Goal: Task Accomplishment & Management: Manage account settings

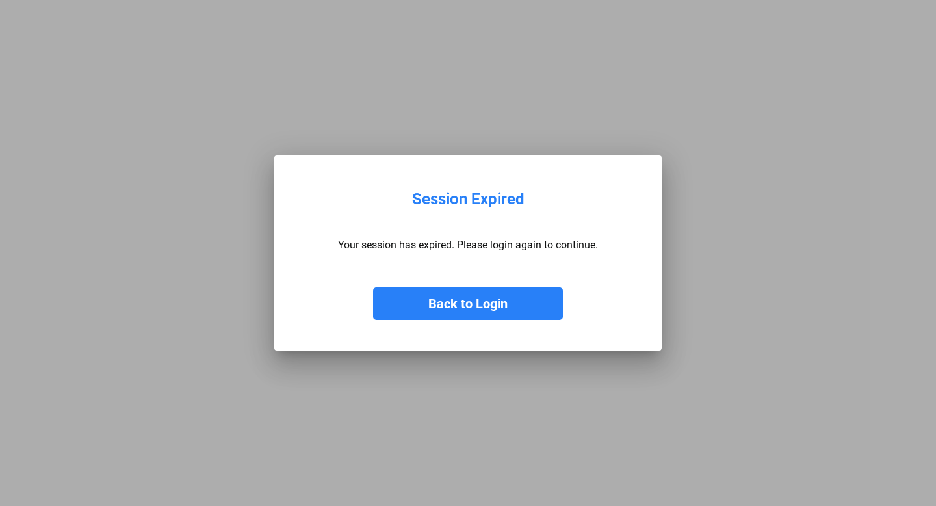
click at [456, 298] on button "Back to Login" at bounding box center [468, 303] width 190 height 33
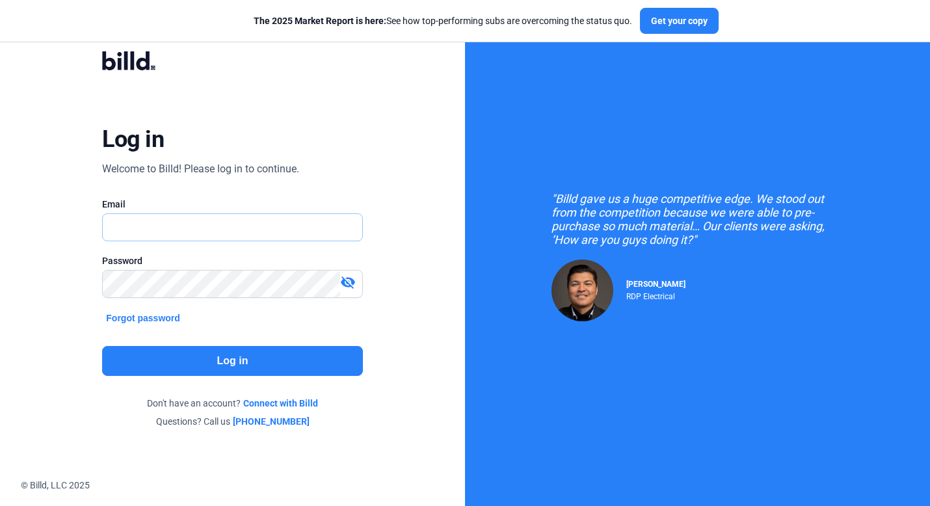
type input "[PERSON_NAME][EMAIL_ADDRESS][DOMAIN_NAME]"
click at [466, 169] on div ""Billd gave us a huge competitive edge. We stood out from the competition becau…" at bounding box center [697, 256] width 465 height 512
click at [319, 114] on div "Log in Welcome to Billd! Please log in to continue. Email [PERSON_NAME][EMAIL_A…" at bounding box center [232, 239] width 335 height 413
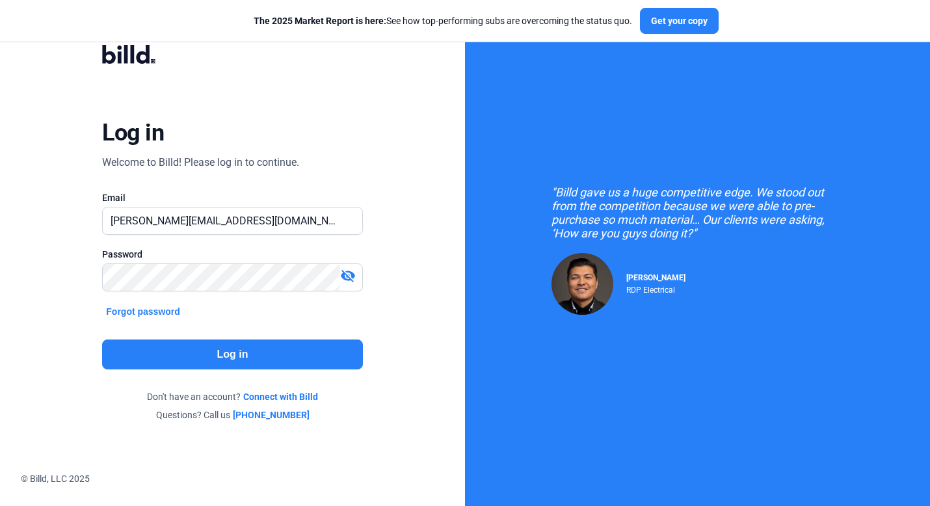
click at [256, 344] on button "Log in" at bounding box center [232, 354] width 260 height 30
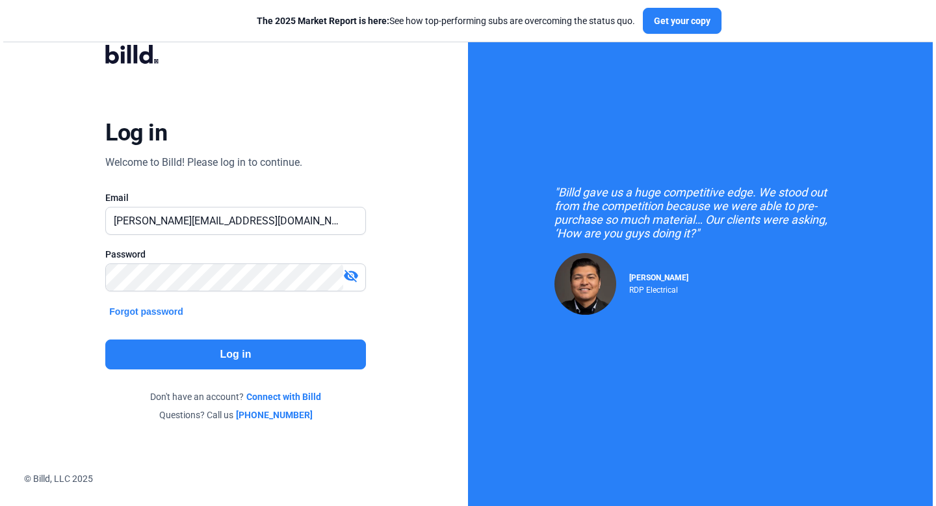
scroll to position [0, 0]
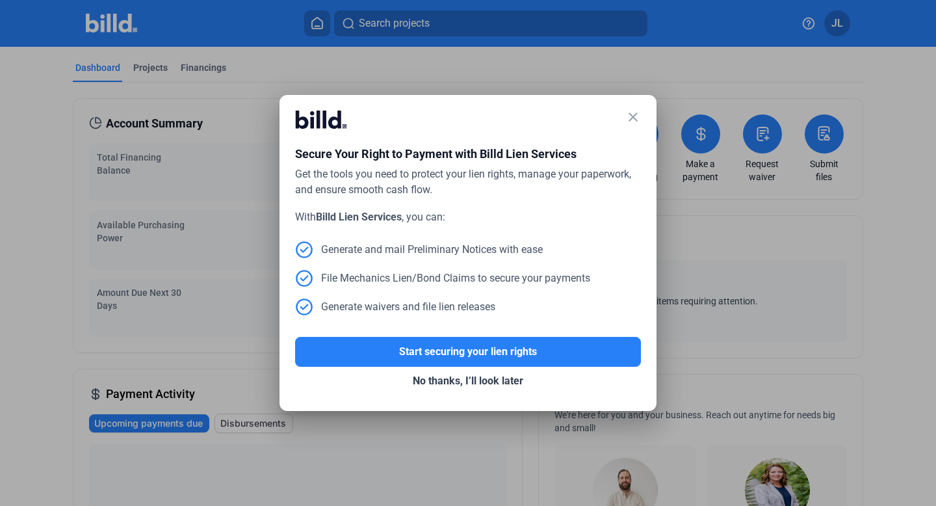
click at [633, 119] on mat-icon "close" at bounding box center [633, 117] width 16 height 16
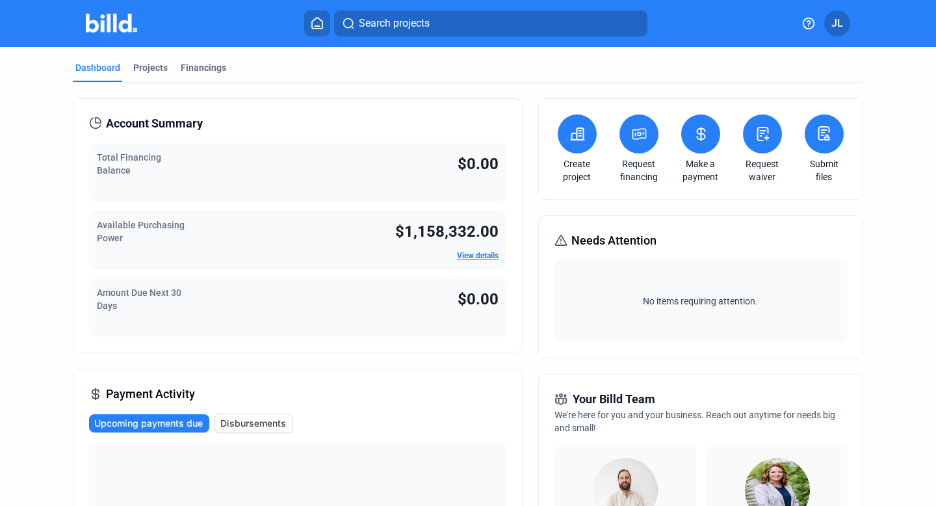
click at [574, 135] on icon at bounding box center [578, 134] width 16 height 16
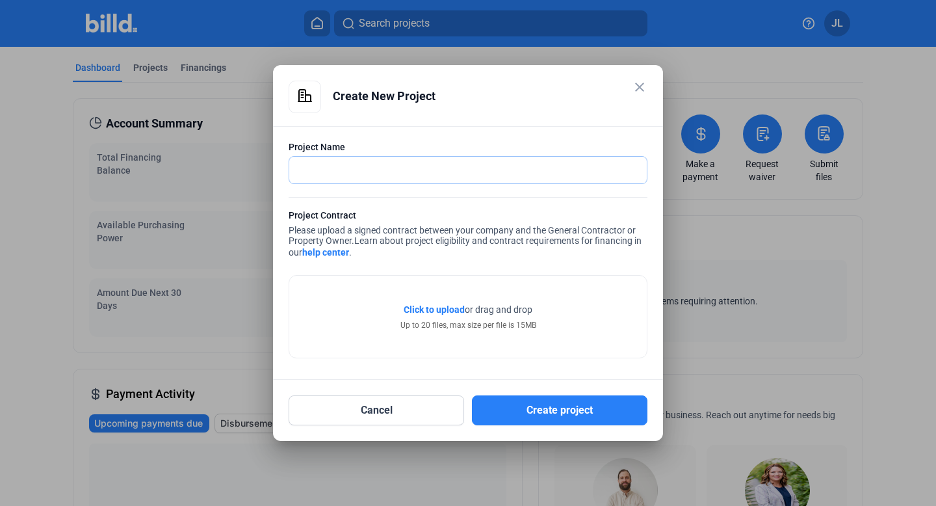
click at [462, 164] on input "text" at bounding box center [468, 170] width 358 height 27
type input "[PERSON_NAME] ISD Reno"
click at [640, 88] on mat-icon "close" at bounding box center [640, 87] width 16 height 16
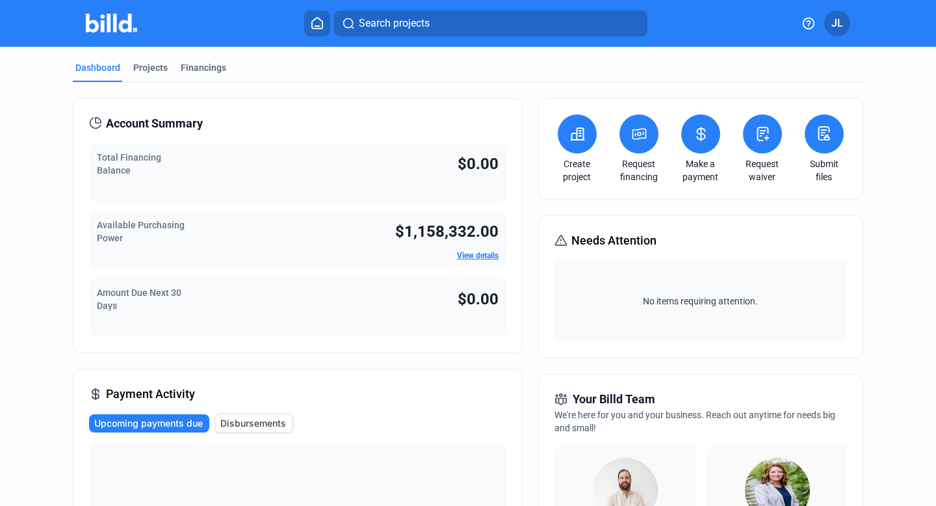
click at [636, 134] on icon at bounding box center [639, 134] width 13 height 10
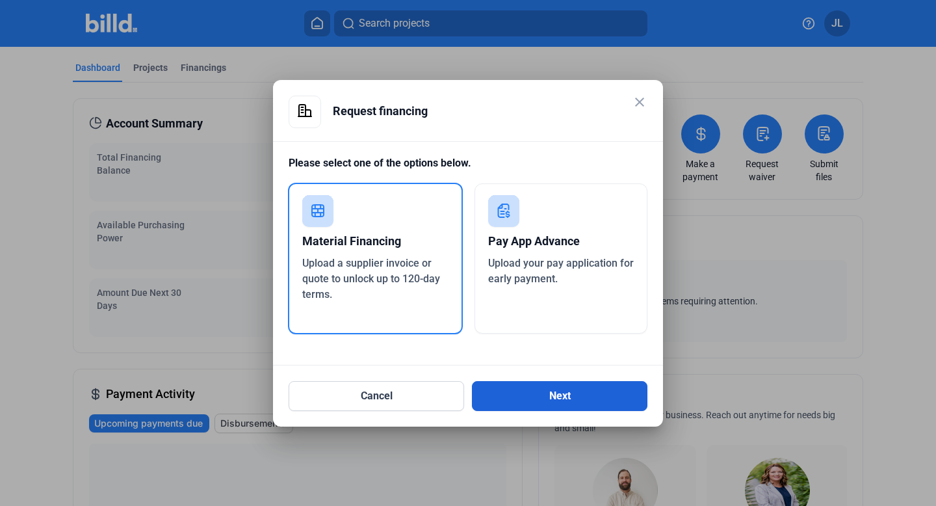
click at [506, 392] on button "Next" at bounding box center [560, 396] width 176 height 30
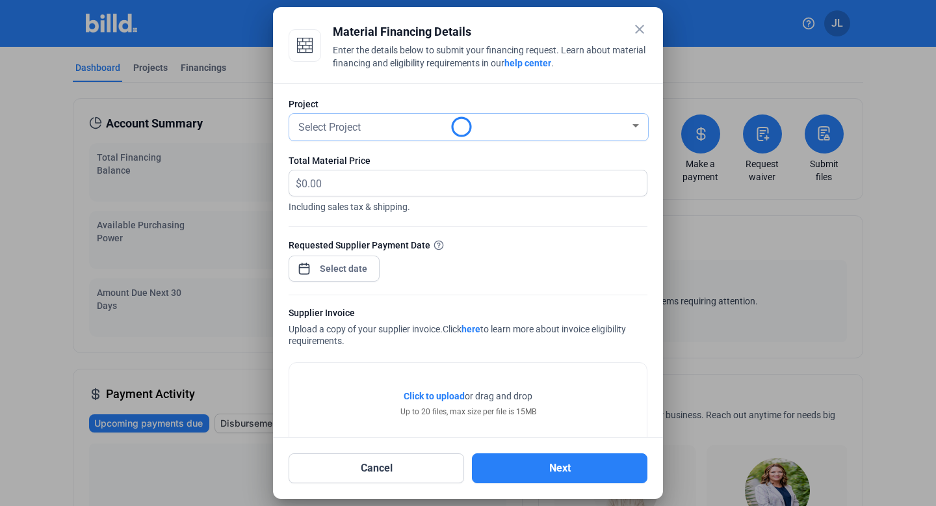
click at [412, 121] on div "Select Project" at bounding box center [463, 126] width 334 height 18
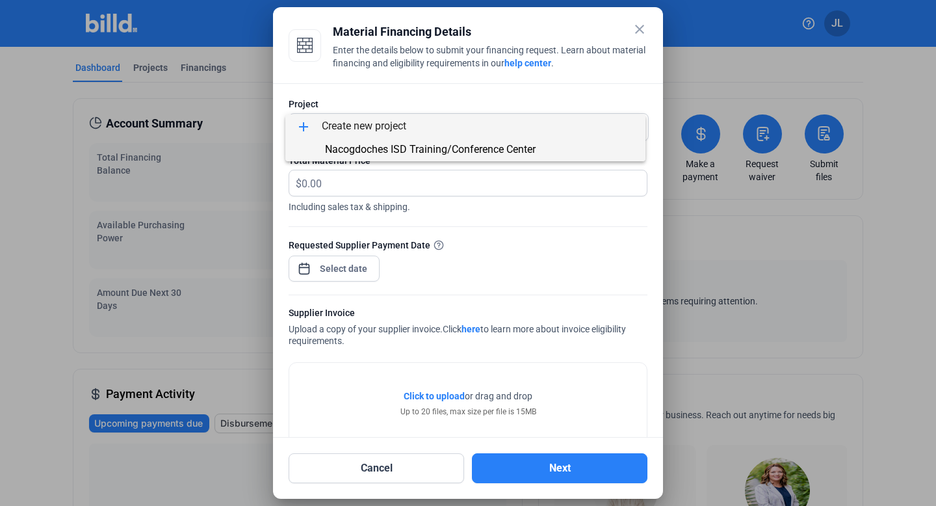
click at [416, 144] on span "Nacogdoches ISD Training/Conference Center" at bounding box center [430, 149] width 211 height 12
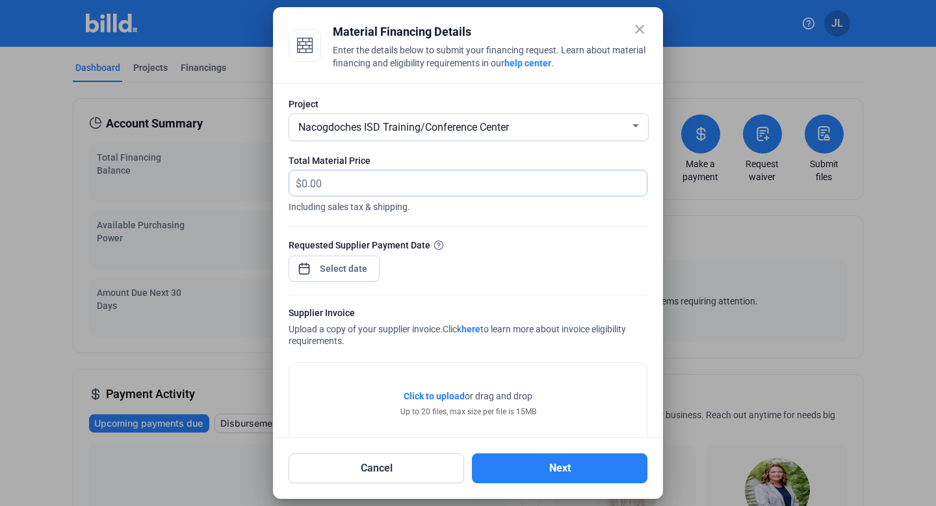
click at [304, 185] on input "text" at bounding box center [474, 182] width 345 height 25
type input "35,000"
click at [346, 267] on div "close Material Financing Details Enter the details below to submit your financi…" at bounding box center [468, 253] width 936 height 506
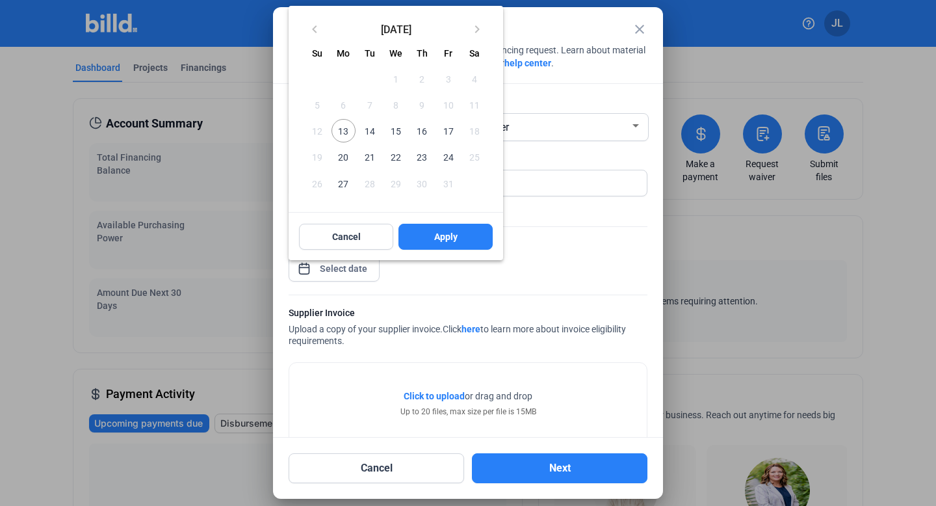
click at [400, 155] on span "22" at bounding box center [395, 156] width 23 height 23
click at [451, 233] on span "Apply" at bounding box center [445, 236] width 23 height 13
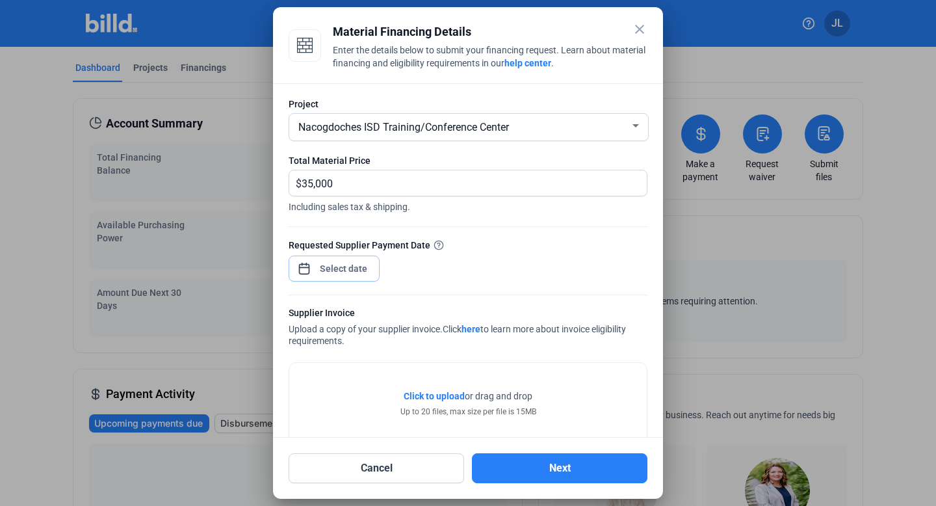
scroll to position [29, 0]
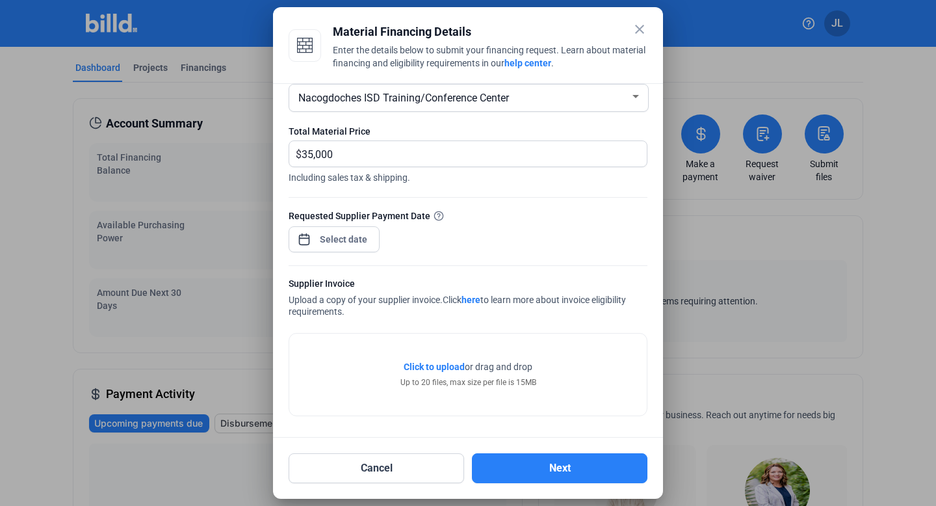
click at [636, 33] on mat-icon "close" at bounding box center [640, 29] width 16 height 16
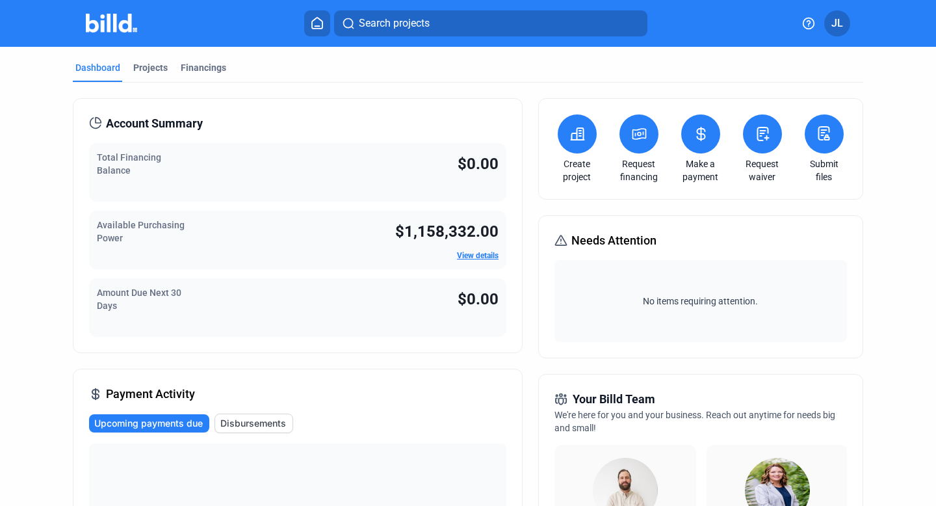
click at [757, 142] on button at bounding box center [762, 133] width 39 height 39
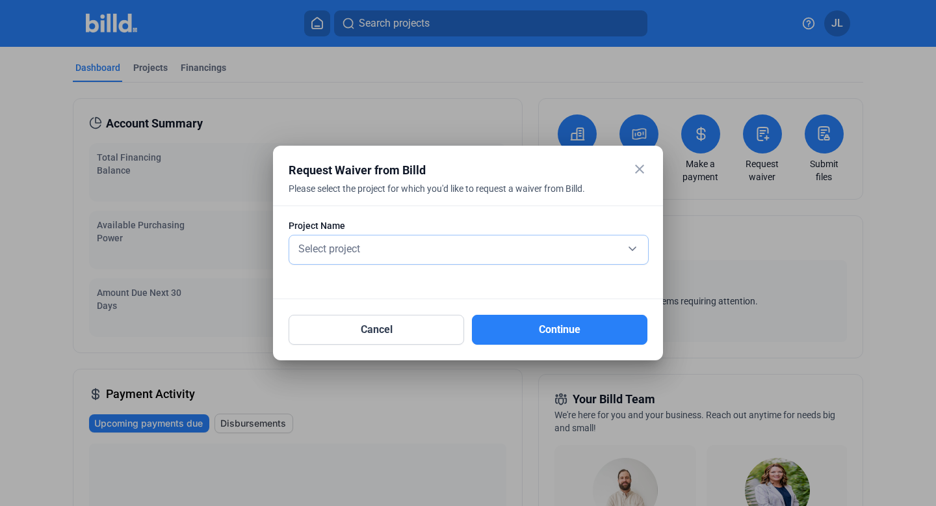
click at [449, 257] on div "Select project" at bounding box center [469, 249] width 346 height 29
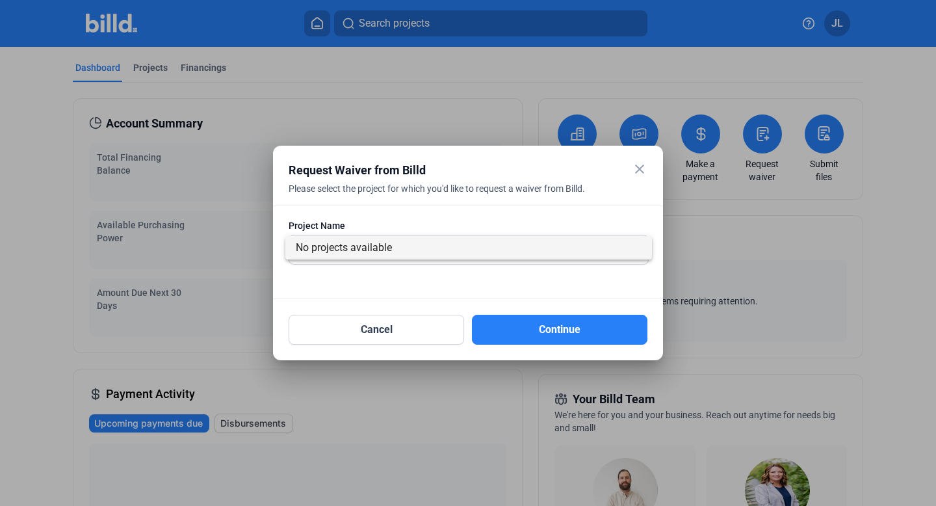
click at [637, 168] on div at bounding box center [468, 253] width 936 height 506
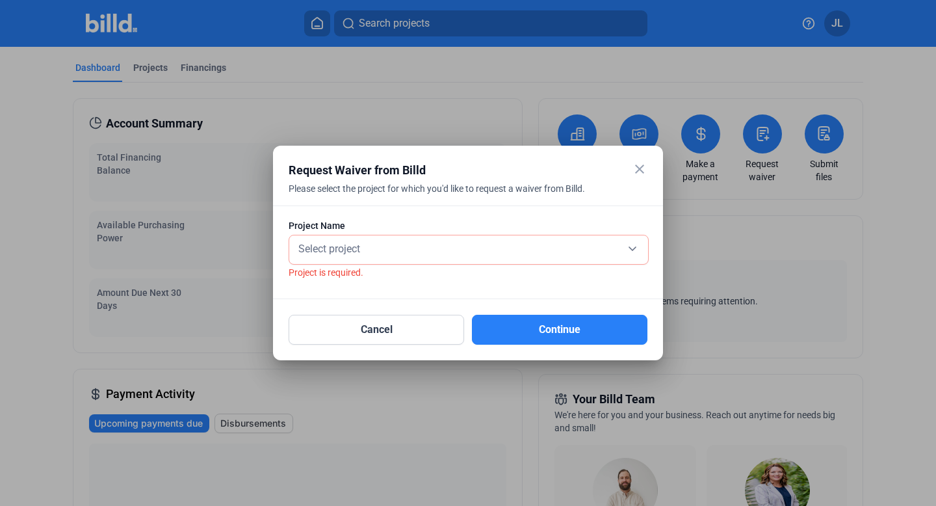
click at [640, 164] on mat-icon "close" at bounding box center [640, 169] width 16 height 16
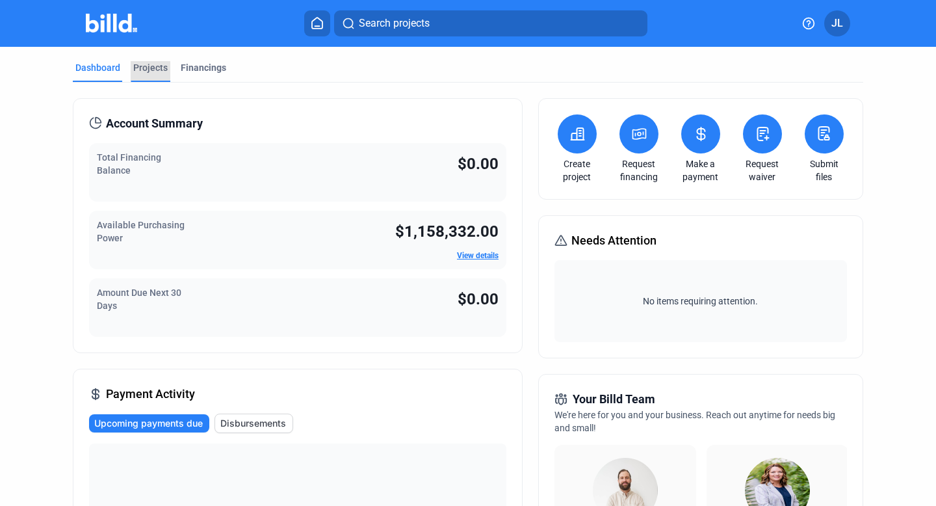
click at [150, 68] on div "Projects" at bounding box center [150, 67] width 34 height 13
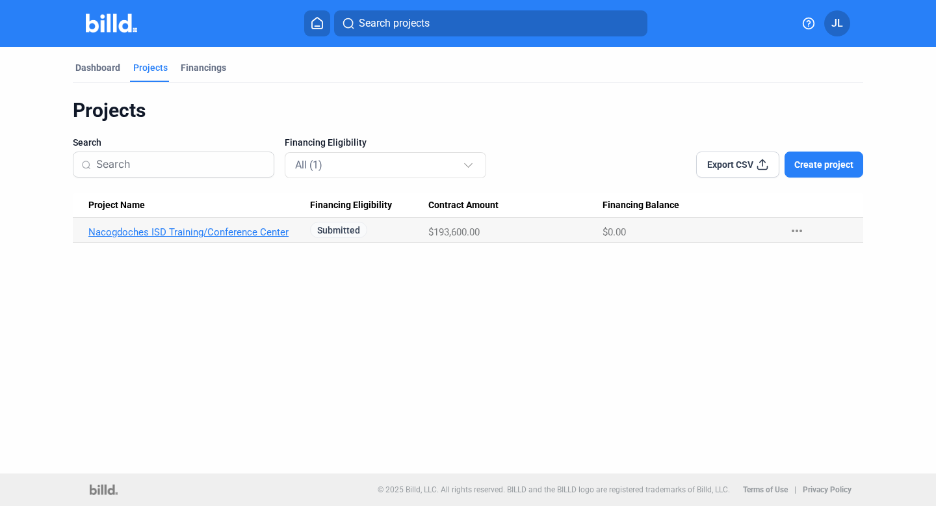
click at [228, 233] on link "Nacogdoches ISD Training/Conference Center" at bounding box center [193, 232] width 210 height 12
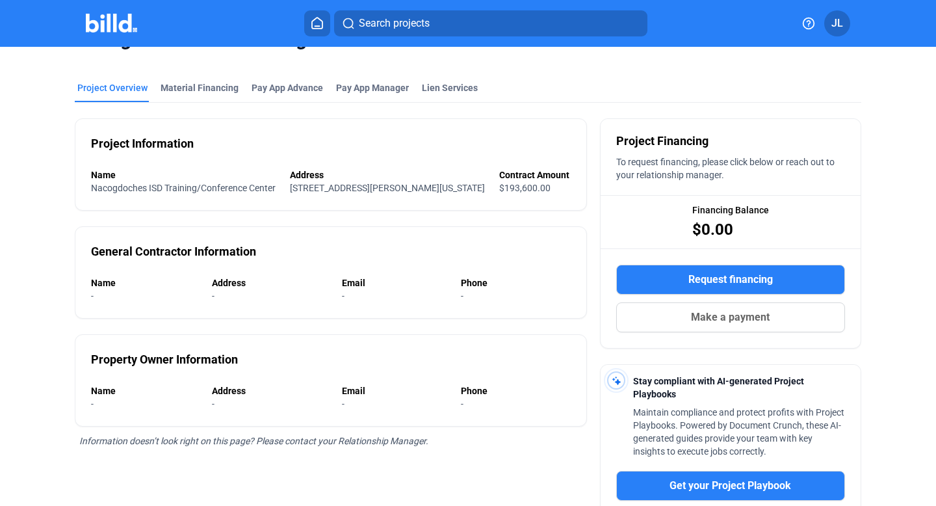
scroll to position [34, 0]
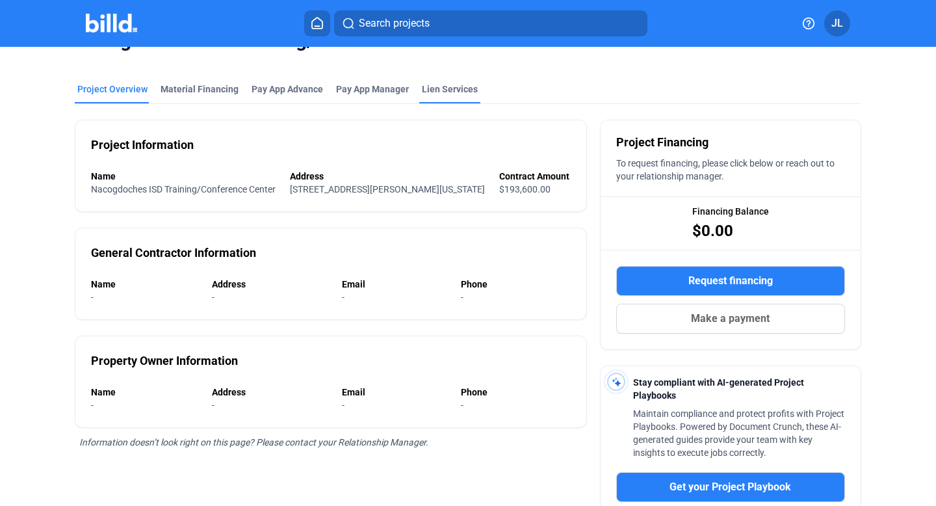
click at [433, 88] on div "Lien Services" at bounding box center [450, 89] width 56 height 13
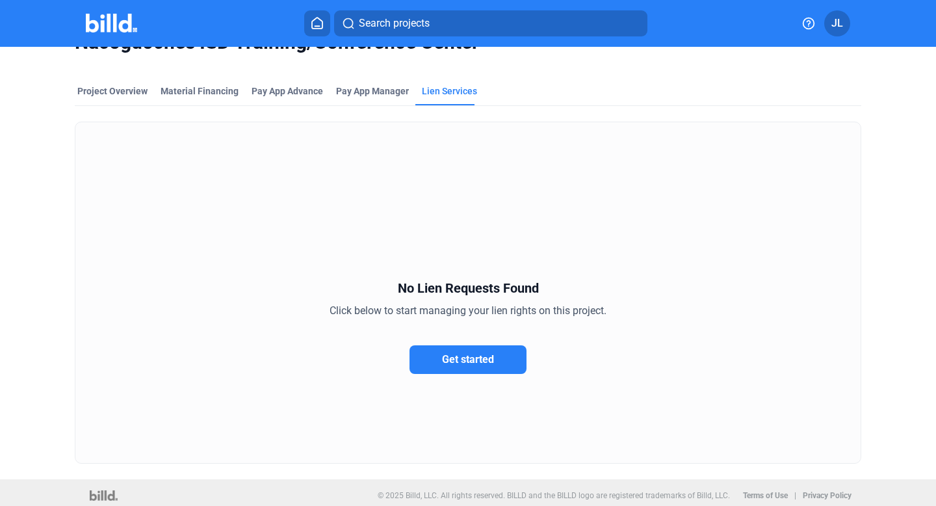
scroll to position [38, 0]
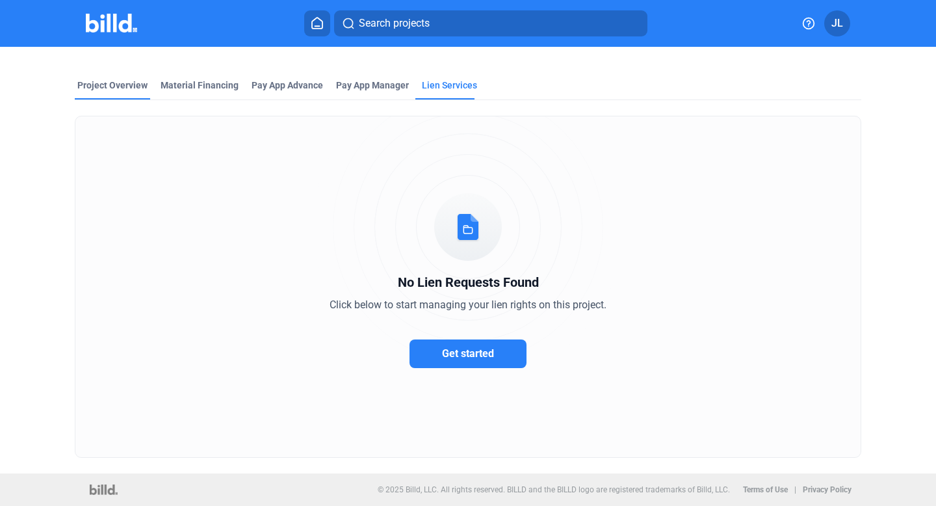
click at [95, 89] on div "Project Overview" at bounding box center [112, 85] width 70 height 13
